Goal: Transaction & Acquisition: Obtain resource

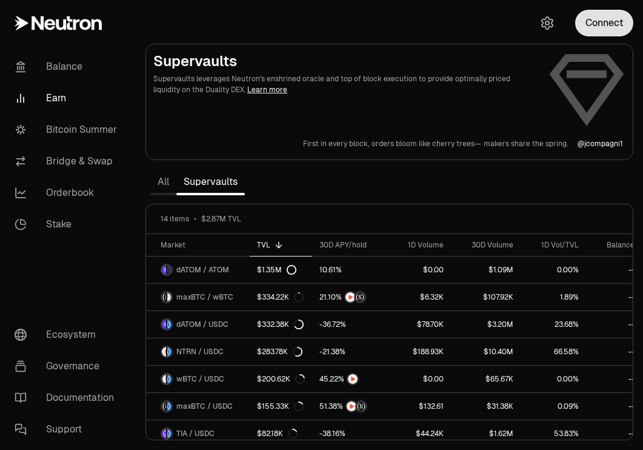
click at [594, 21] on button "Connect" at bounding box center [604, 23] width 58 height 27
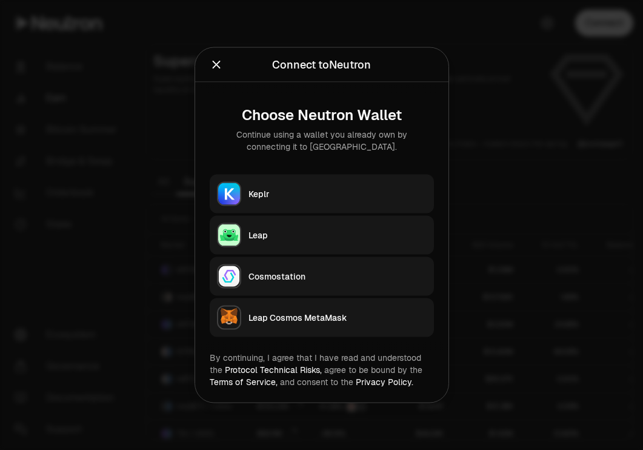
click at [359, 184] on button "Keplr" at bounding box center [322, 194] width 224 height 39
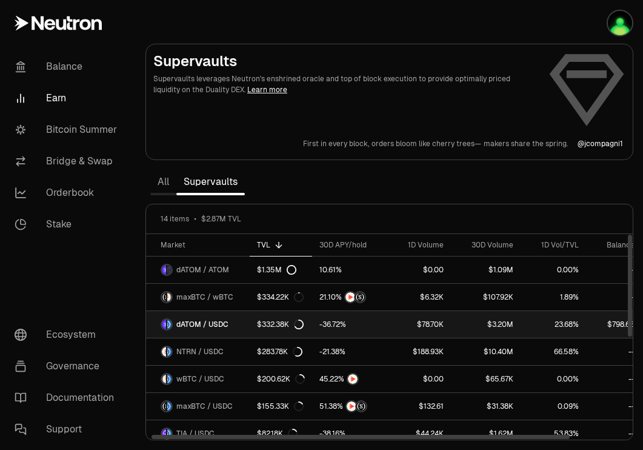
click at [237, 321] on link "dATOM / USDC" at bounding box center [198, 324] width 104 height 27
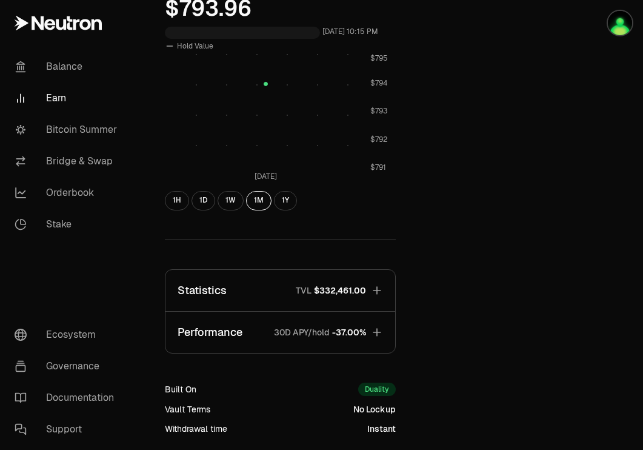
scroll to position [375, 0]
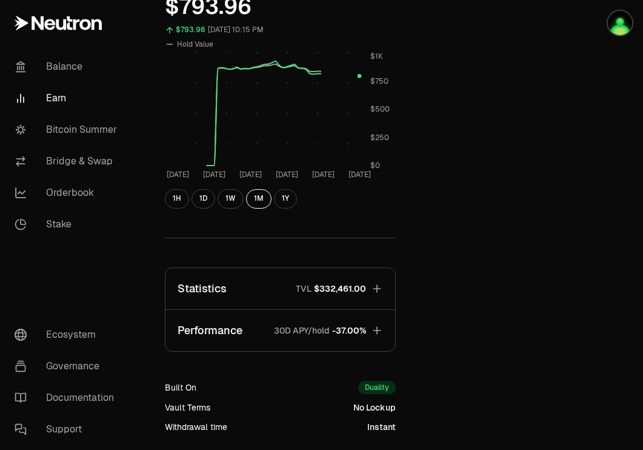
click at [373, 289] on icon "button" at bounding box center [377, 288] width 8 height 8
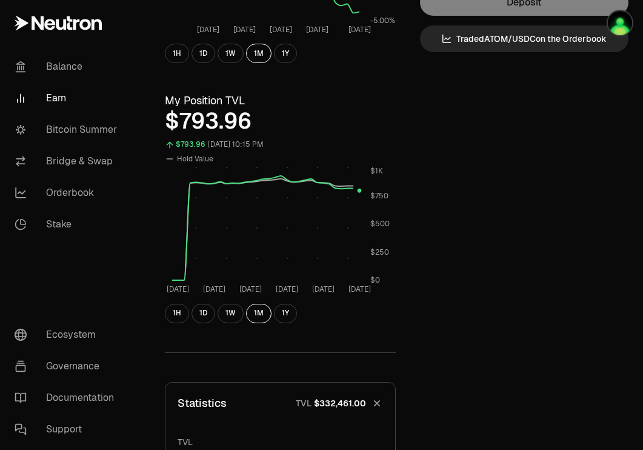
scroll to position [0, 0]
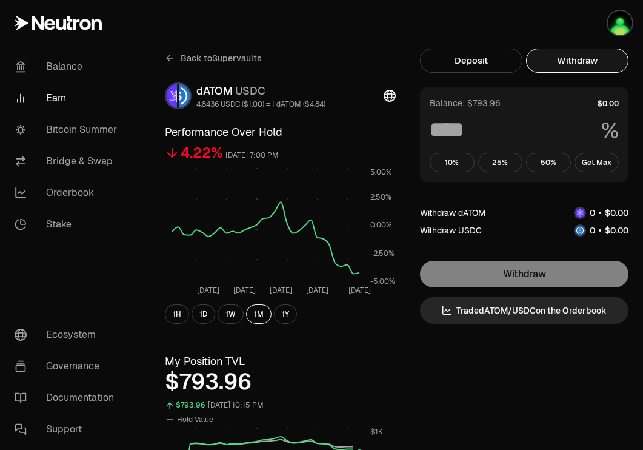
click at [580, 66] on button "Withdraw" at bounding box center [577, 61] width 102 height 24
click at [603, 158] on button "Get Max" at bounding box center [597, 162] width 45 height 19
type input "***"
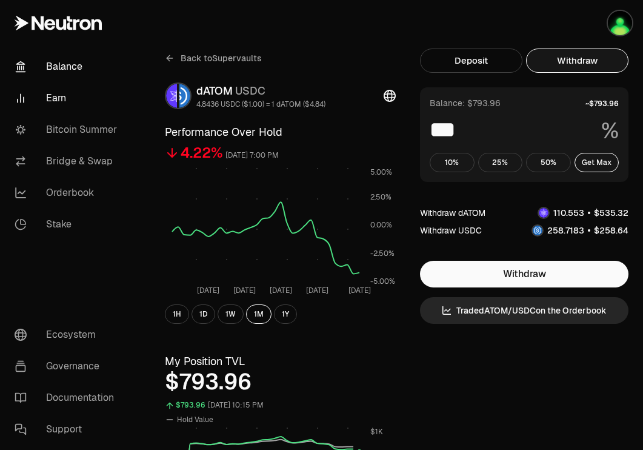
click at [77, 62] on link "Balance" at bounding box center [68, 67] width 126 height 32
